Goal: Task Accomplishment & Management: Use online tool/utility

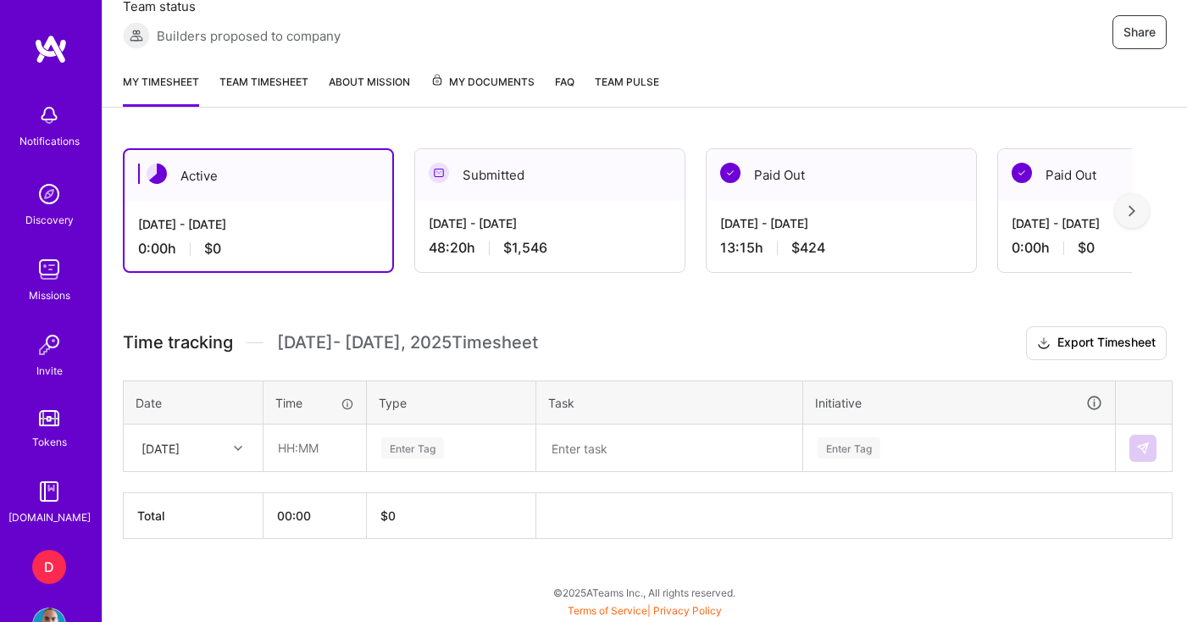
scroll to position [330, 0]
click at [315, 448] on input "text" at bounding box center [314, 447] width 101 height 45
click at [286, 451] on input "03:30" at bounding box center [314, 447] width 101 height 45
click at [298, 447] on input "04:30" at bounding box center [314, 447] width 101 height 45
type input "04:00"
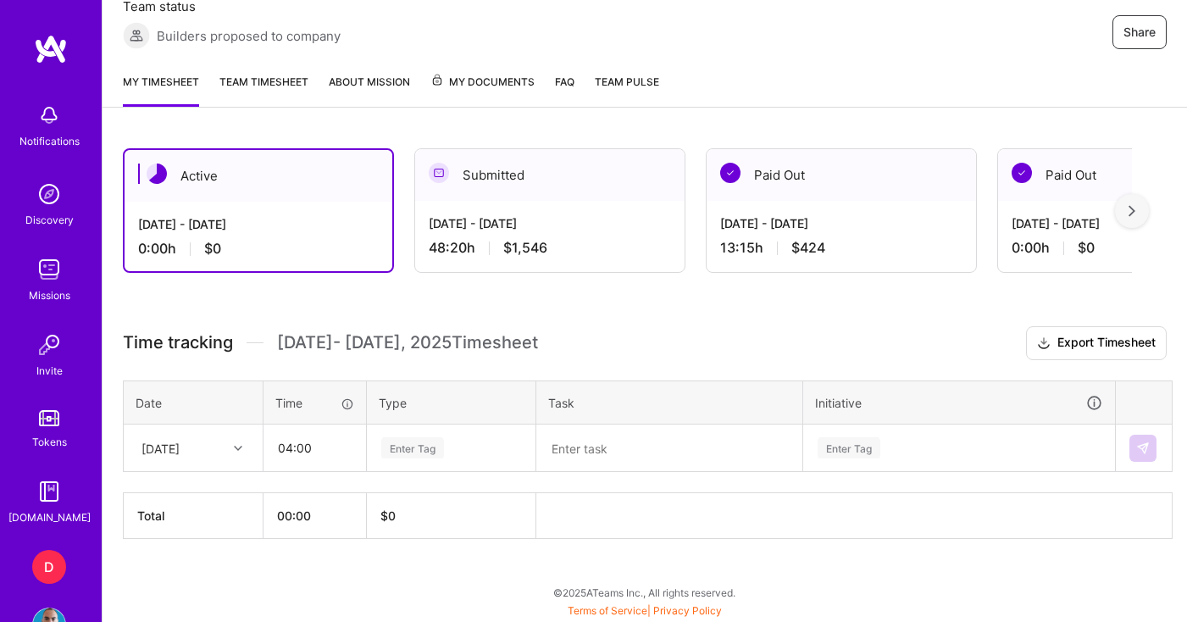
click at [419, 454] on div "Enter Tag" at bounding box center [412, 448] width 63 height 26
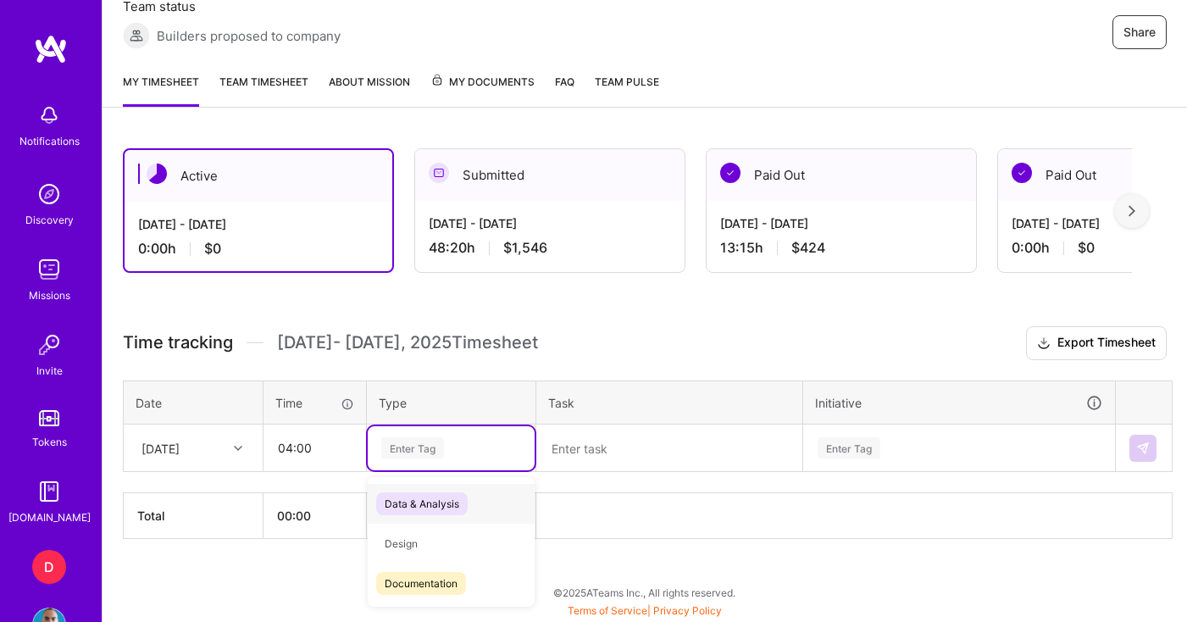
type input "a"
type input "mana"
click at [447, 507] on span "Management" at bounding box center [416, 503] width 80 height 23
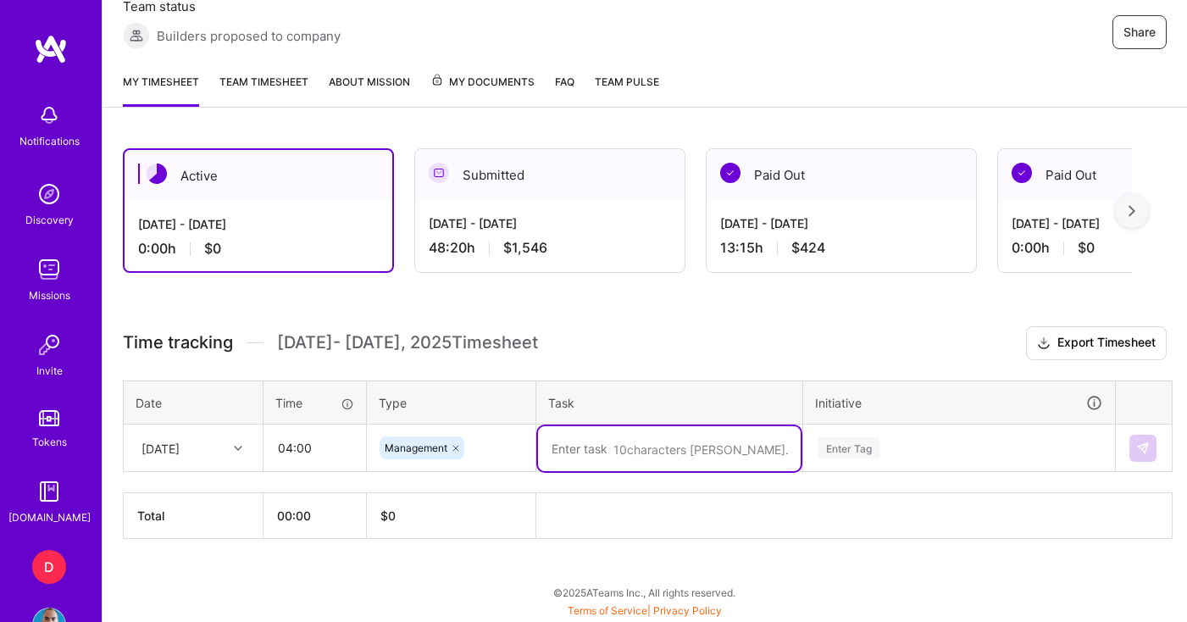
click at [578, 454] on textarea at bounding box center [669, 448] width 263 height 45
click at [658, 450] on textarea "Event manager for Atlético de Madrid" at bounding box center [669, 448] width 263 height 45
click at [730, 465] on textarea "Event manager for FZ Spain - Liga F: Atlético de Madrid" at bounding box center [669, 457] width 263 height 63
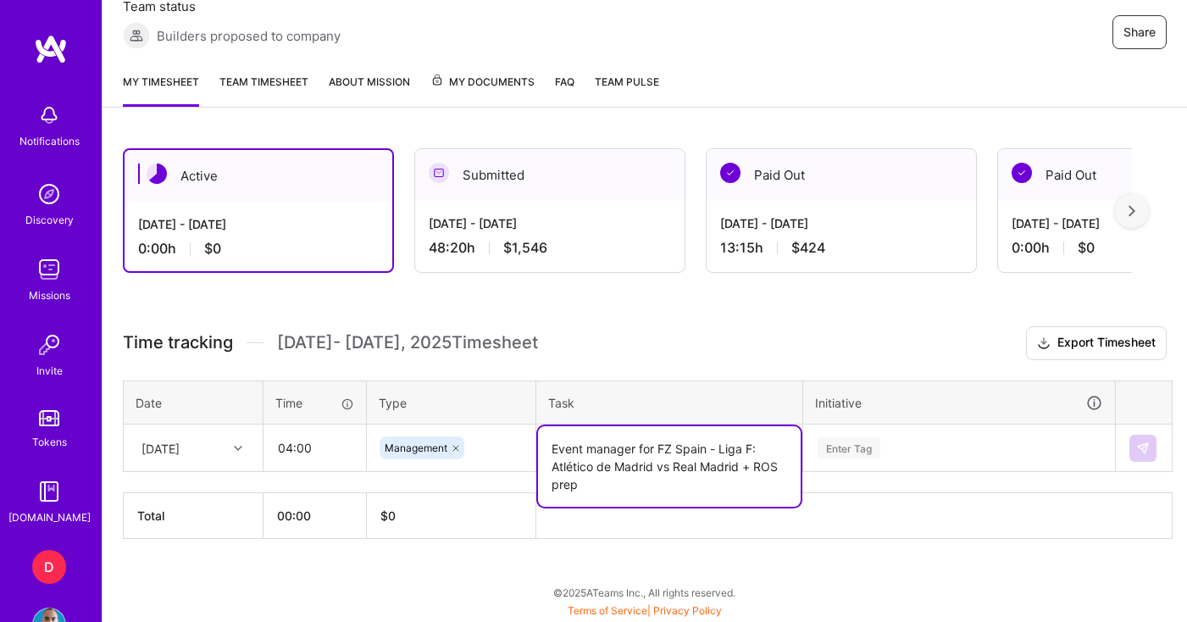
type textarea "Event manager for FZ Spain - Liga F: Atlético de Madrid vs Real Madrid + ROS pr…"
click at [952, 447] on div "Enter Tag" at bounding box center [959, 448] width 310 height 44
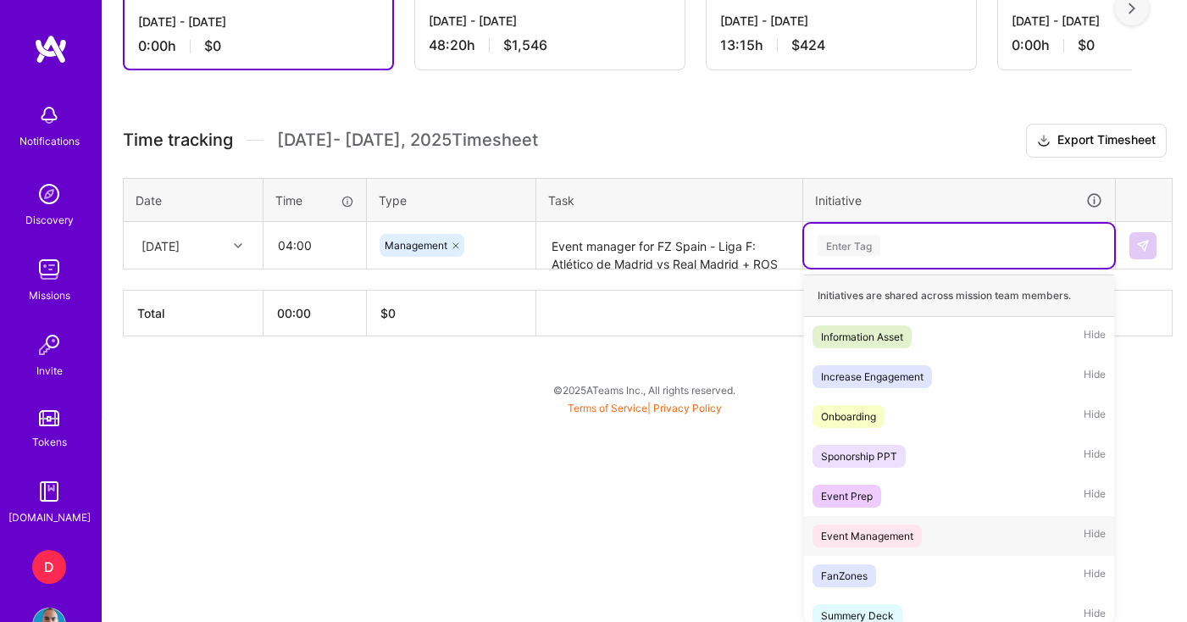
click at [907, 530] on div "Event Management" at bounding box center [867, 536] width 92 height 18
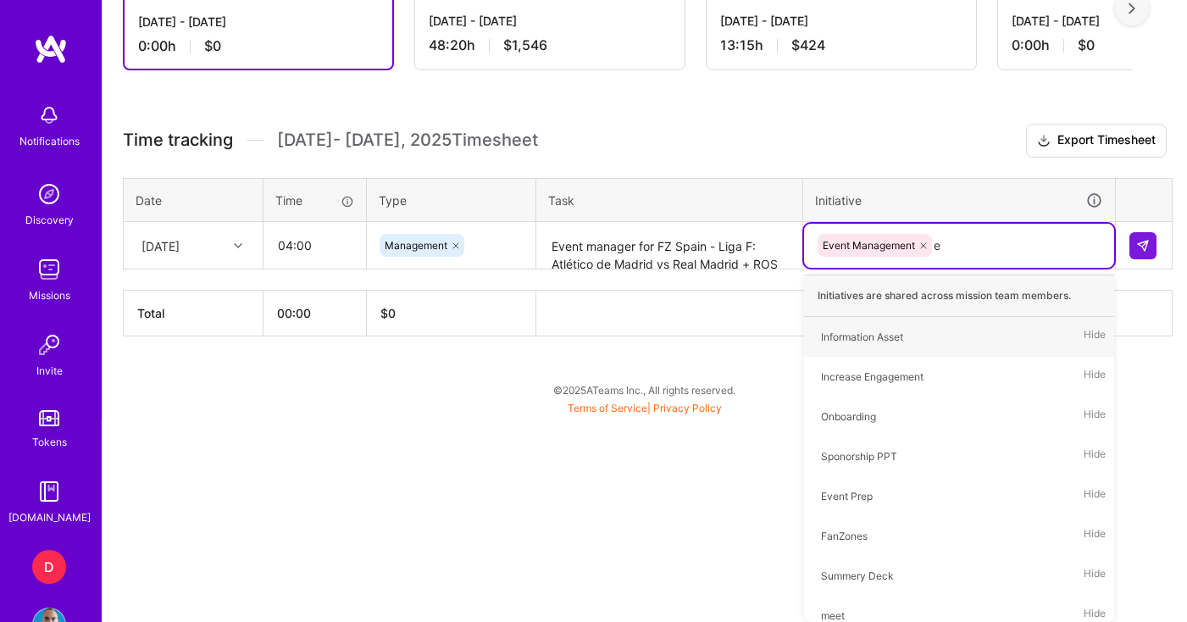
type input "ev"
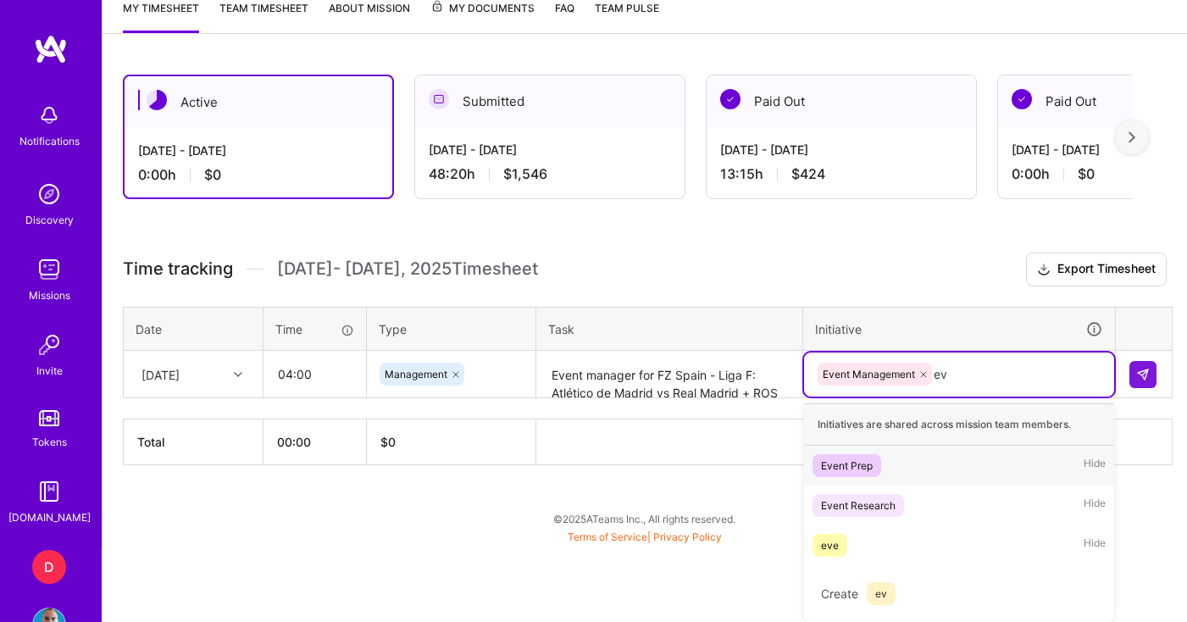
click at [873, 470] on span "Event Prep" at bounding box center [847, 465] width 69 height 23
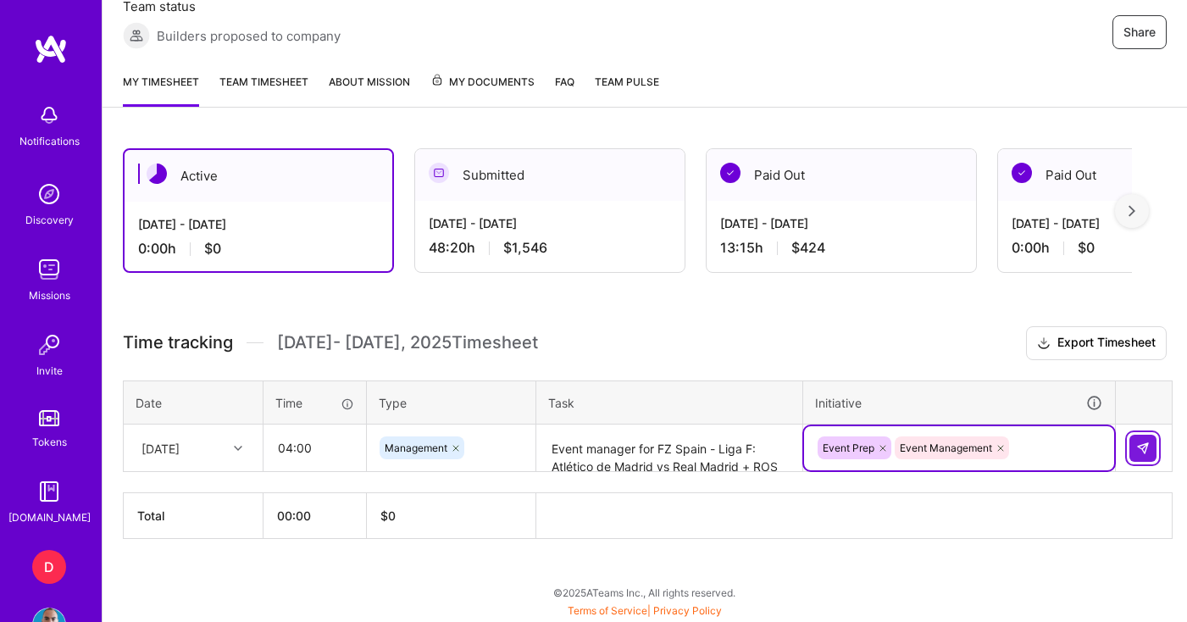
click at [1147, 441] on img at bounding box center [1143, 448] width 14 height 14
